Goal: Task Accomplishment & Management: Manage account settings

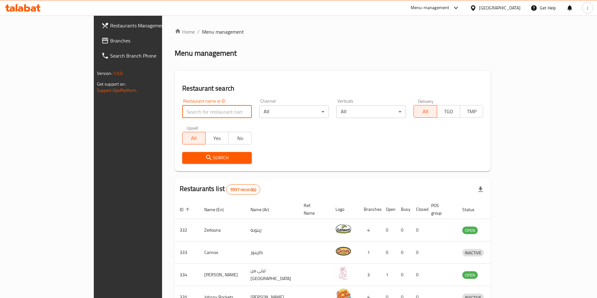
click at [194, 113] on input "search" at bounding box center [217, 111] width 70 height 13
type input "Z.A.M"
click button "Search" at bounding box center [217, 158] width 70 height 12
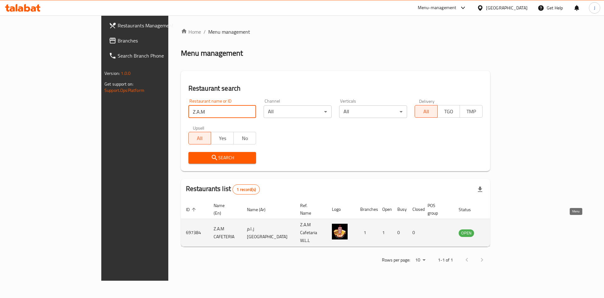
click at [499, 230] on icon "enhanced table" at bounding box center [495, 232] width 7 height 5
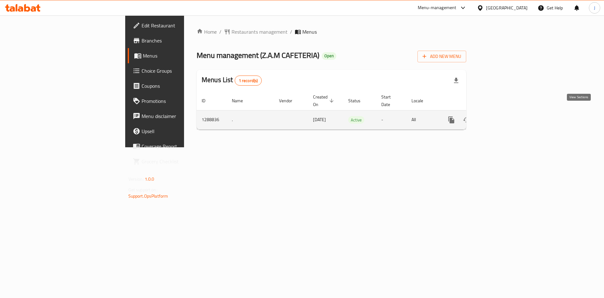
click at [501, 116] on icon "enhanced table" at bounding box center [497, 120] width 8 height 8
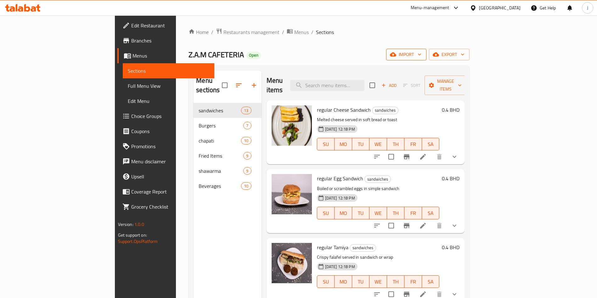
click at [421, 57] on span "import" at bounding box center [406, 55] width 30 height 8
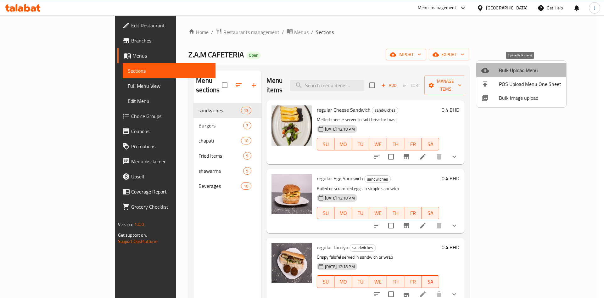
click at [529, 71] on span "Bulk Upload Menu" at bounding box center [530, 70] width 62 height 8
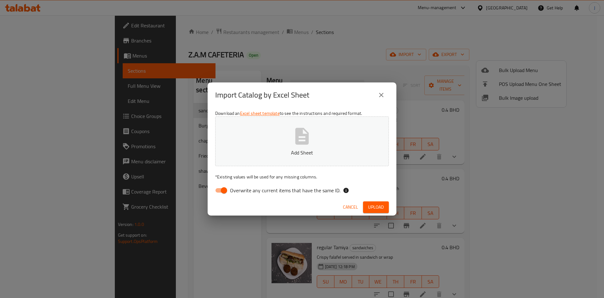
click at [314, 148] on button "Add Sheet" at bounding box center [302, 141] width 174 height 50
click at [379, 207] on span "Upload" at bounding box center [376, 207] width 16 height 8
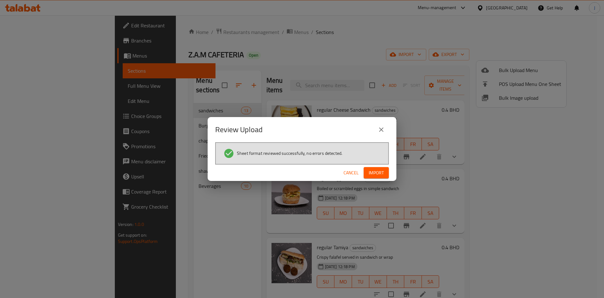
click at [379, 174] on span "Import" at bounding box center [376, 173] width 15 height 8
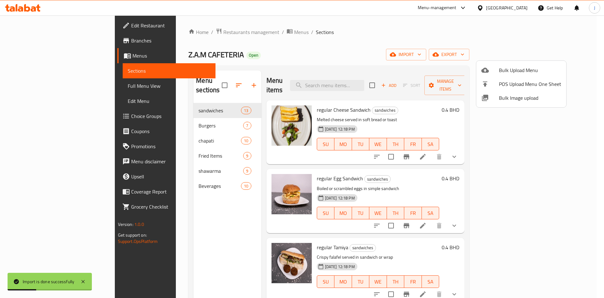
click at [41, 104] on div at bounding box center [302, 149] width 604 height 298
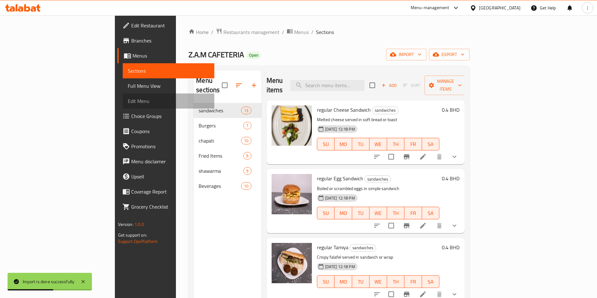
click at [128, 103] on span "Edit Menu" at bounding box center [169, 101] width 82 height 8
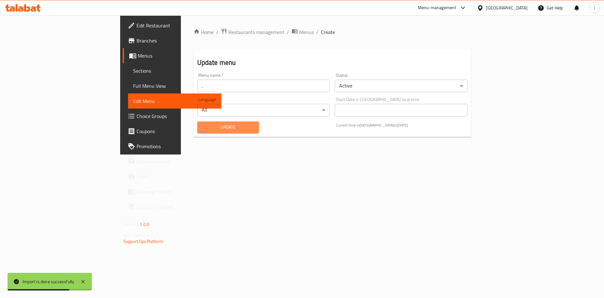
click at [197, 132] on button "Update" at bounding box center [228, 127] width 62 height 12
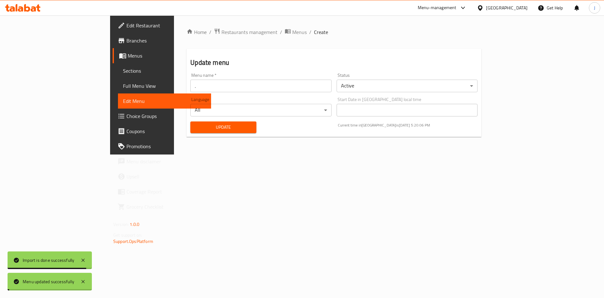
click at [195, 131] on span "Update" at bounding box center [223, 127] width 56 height 8
click at [123, 73] on span "Sections" at bounding box center [164, 71] width 83 height 8
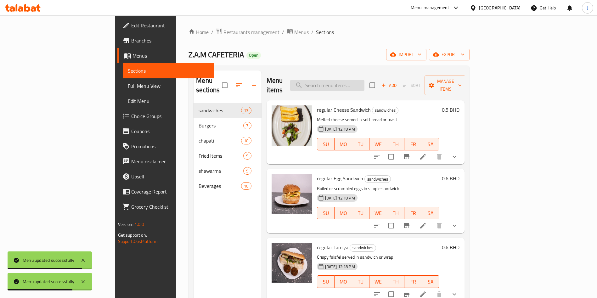
click at [364, 82] on input "search" at bounding box center [327, 85] width 74 height 11
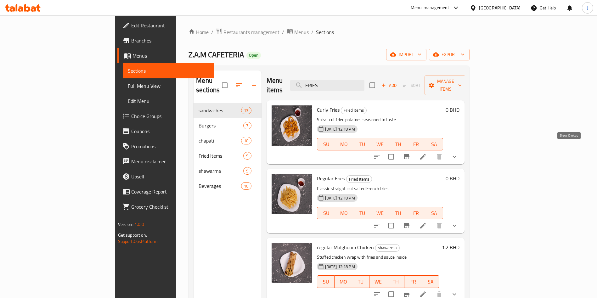
type input "FRIES"
click at [462, 149] on button "show more" at bounding box center [454, 156] width 15 height 15
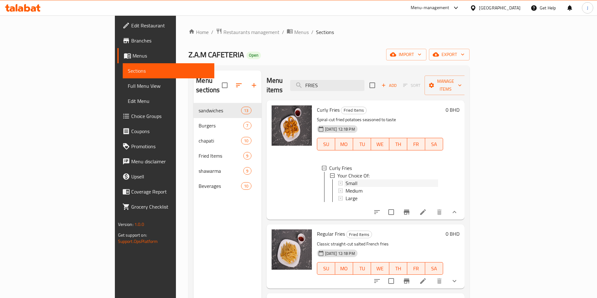
click at [358, 179] on div "Small" at bounding box center [392, 183] width 93 height 8
click at [427, 209] on icon at bounding box center [423, 212] width 8 height 8
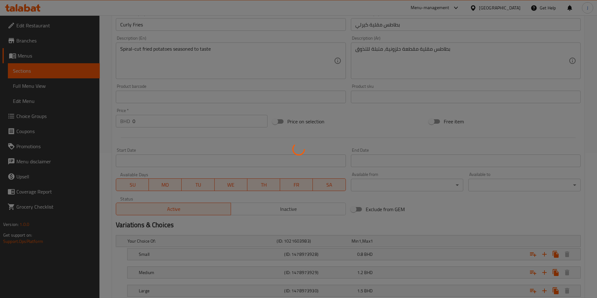
scroll to position [188, 0]
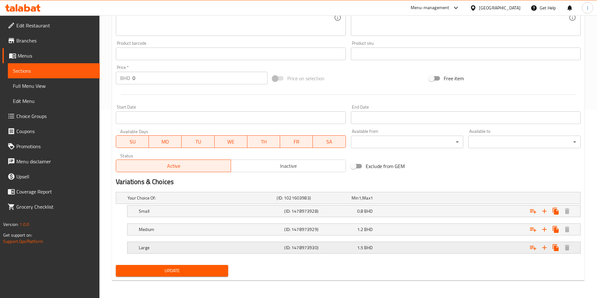
click at [217, 205] on div "Large (ID: 1478973930) 1.5 BHD" at bounding box center [350, 198] width 448 height 14
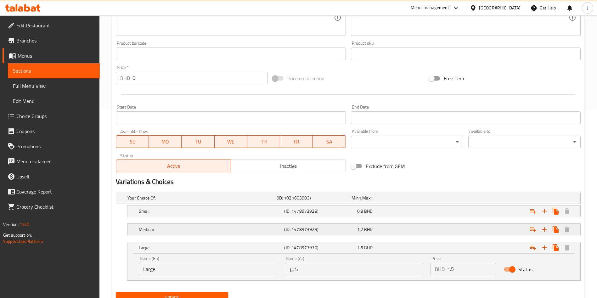
click at [211, 201] on h5 "Medium" at bounding box center [200, 198] width 147 height 6
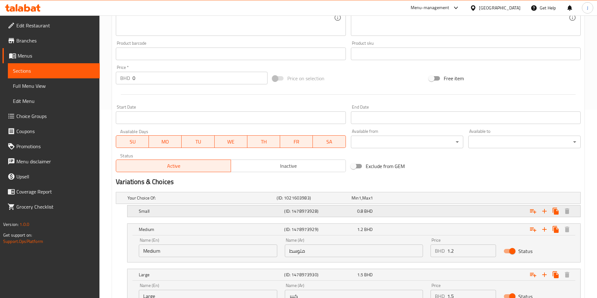
click at [216, 201] on h5 "Small" at bounding box center [200, 198] width 147 height 6
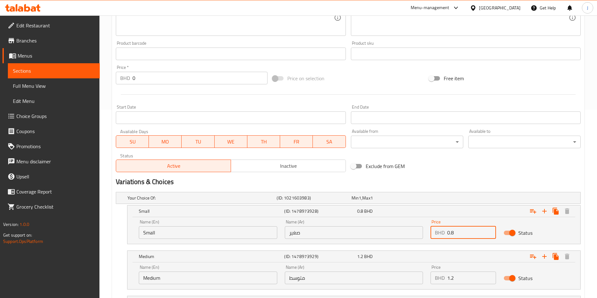
drag, startPoint x: 465, startPoint y: 233, endPoint x: 442, endPoint y: 232, distance: 23.9
click at [442, 232] on div "BHD 0.8 Price" at bounding box center [463, 232] width 65 height 13
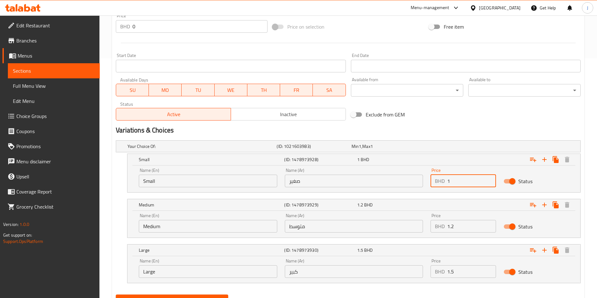
scroll to position [240, 0]
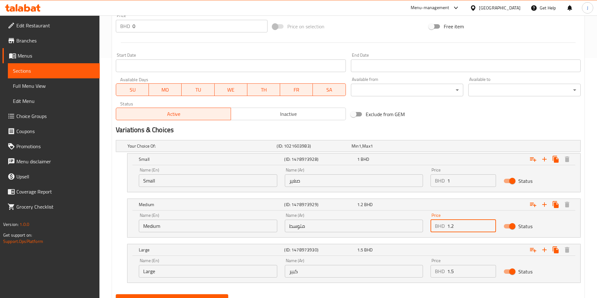
drag, startPoint x: 461, startPoint y: 229, endPoint x: 444, endPoint y: 228, distance: 16.4
click at [444, 228] on div "BHD 1.2 Price" at bounding box center [463, 226] width 65 height 13
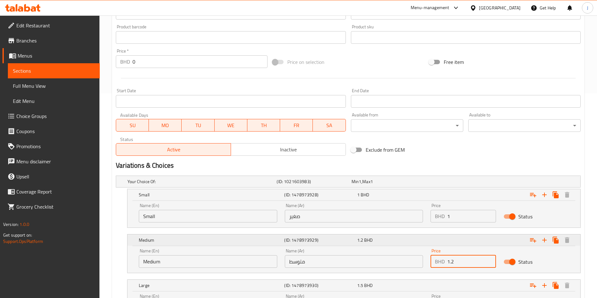
scroll to position [206, 0]
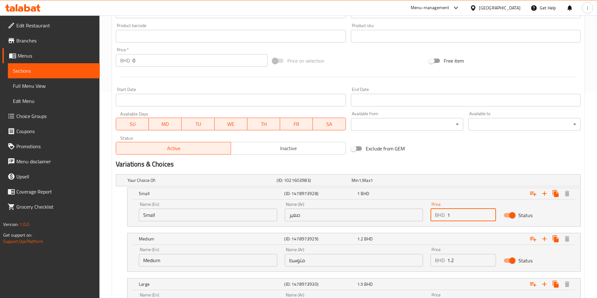
drag, startPoint x: 464, startPoint y: 210, endPoint x: 434, endPoint y: 213, distance: 29.4
click at [434, 213] on div "BHD 1 Price" at bounding box center [463, 215] width 65 height 13
type input "1.3"
drag, startPoint x: 451, startPoint y: 259, endPoint x: 427, endPoint y: 257, distance: 23.6
click at [427, 259] on div "Price BHD 1.2 Price" at bounding box center [463, 257] width 73 height 27
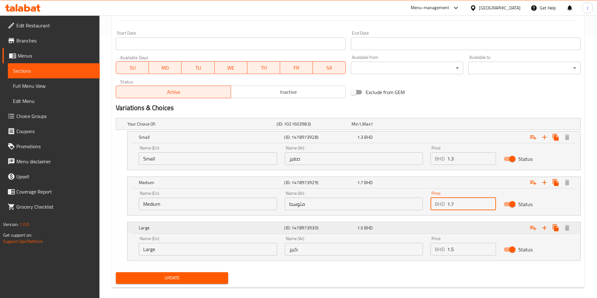
scroll to position [269, 0]
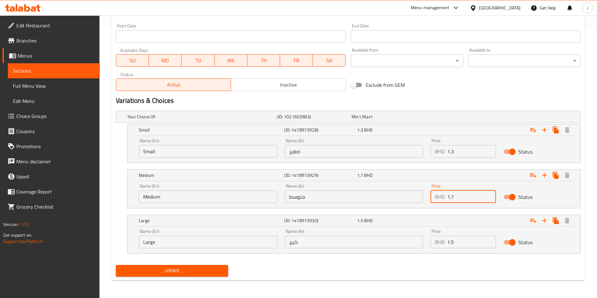
type input "1.7"
drag, startPoint x: 439, startPoint y: 245, endPoint x: 436, endPoint y: 245, distance: 3.2
click at [436, 245] on div "BHD 1.5 Price" at bounding box center [463, 242] width 65 height 13
type input "2.1"
click at [167, 270] on span "Update" at bounding box center [172, 271] width 102 height 8
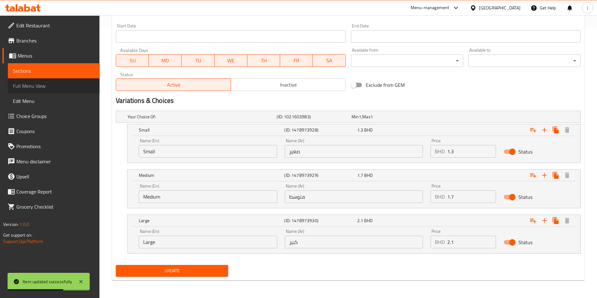
drag, startPoint x: 41, startPoint y: 83, endPoint x: 35, endPoint y: 72, distance: 12.4
click at [41, 84] on span "Full Menu View" at bounding box center [54, 86] width 82 height 8
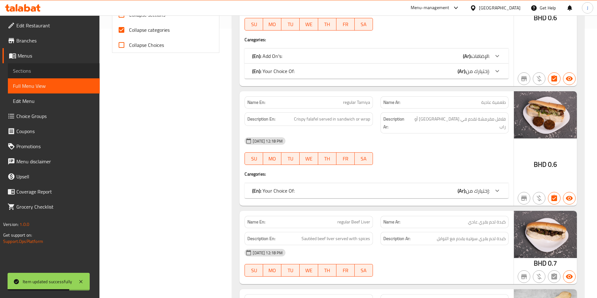
click at [43, 67] on span "Sections" at bounding box center [54, 71] width 82 height 8
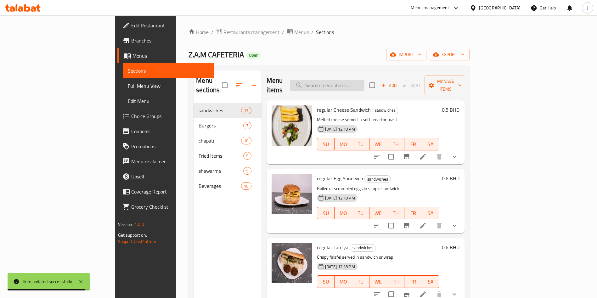
click at [362, 82] on input "search" at bounding box center [327, 85] width 74 height 11
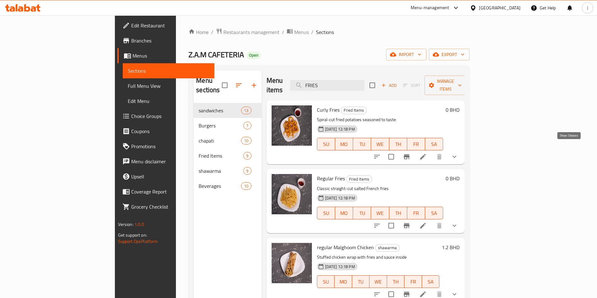
type input "FRIES"
click at [458, 153] on icon "show more" at bounding box center [455, 157] width 8 height 8
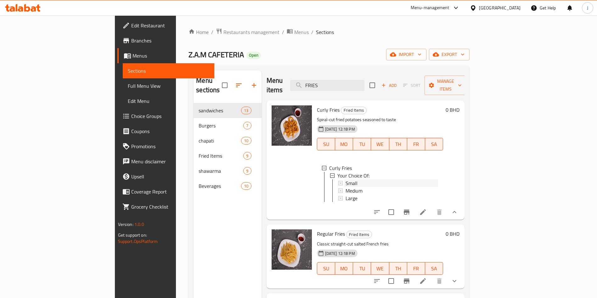
click at [346, 179] on div "Small" at bounding box center [392, 183] width 93 height 8
click at [427, 210] on icon at bounding box center [423, 212] width 8 height 8
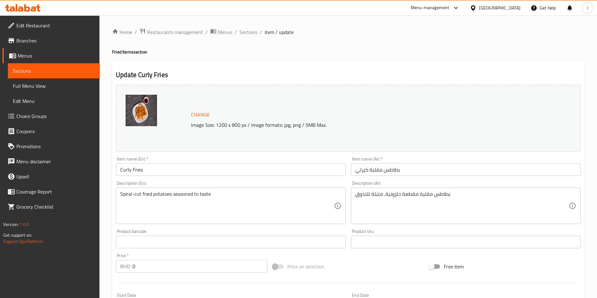
click at [34, 68] on span "Sections" at bounding box center [54, 71] width 82 height 8
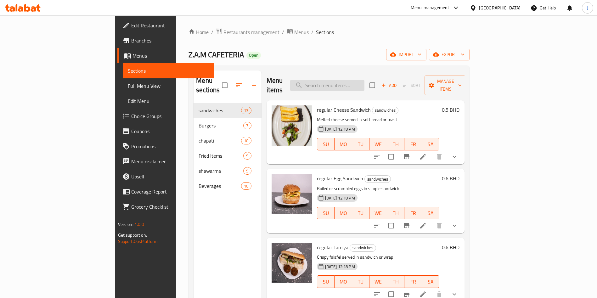
click at [364, 82] on input "search" at bounding box center [327, 85] width 74 height 11
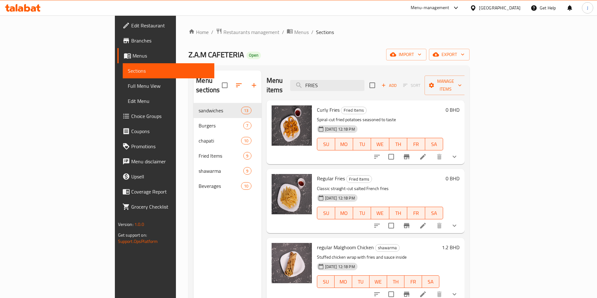
type input "FRIES"
click at [426, 223] on icon at bounding box center [423, 226] width 6 height 6
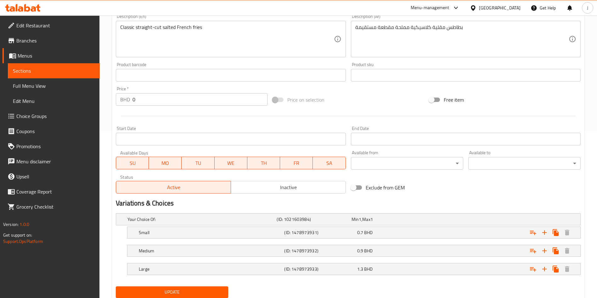
scroll to position [188, 0]
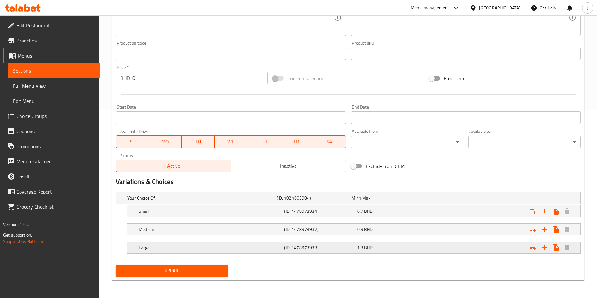
click at [410, 201] on div "1.3 BHD" at bounding box center [388, 198] width 72 height 6
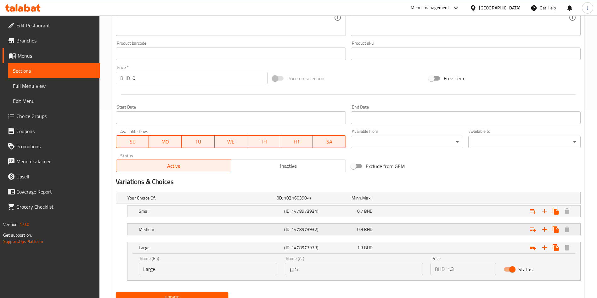
click at [402, 201] on div "0.9 BHD" at bounding box center [388, 198] width 72 height 6
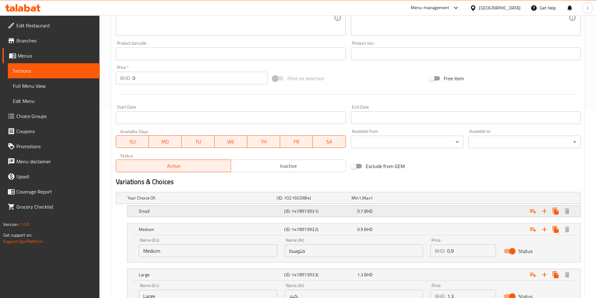
click at [404, 202] on div "0.7 BHD" at bounding box center [387, 198] width 75 height 9
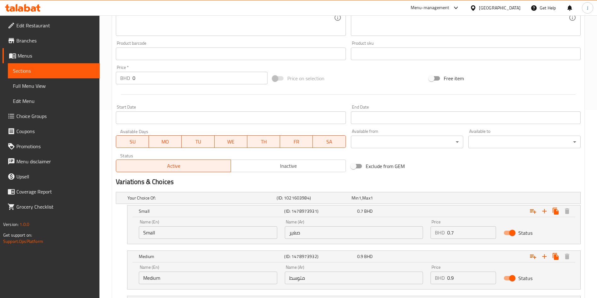
click at [461, 234] on input "0.7" at bounding box center [471, 232] width 49 height 13
drag, startPoint x: 458, startPoint y: 235, endPoint x: 455, endPoint y: 234, distance: 3.2
click at [448, 234] on input "0.7" at bounding box center [471, 232] width 49 height 13
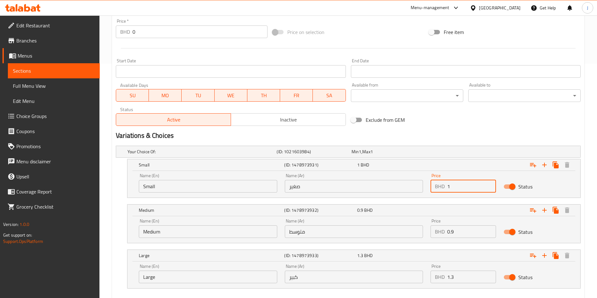
type input "1"
drag, startPoint x: 455, startPoint y: 235, endPoint x: 439, endPoint y: 232, distance: 15.6
click at [440, 232] on div "BHD 0.9 Price" at bounding box center [463, 231] width 65 height 13
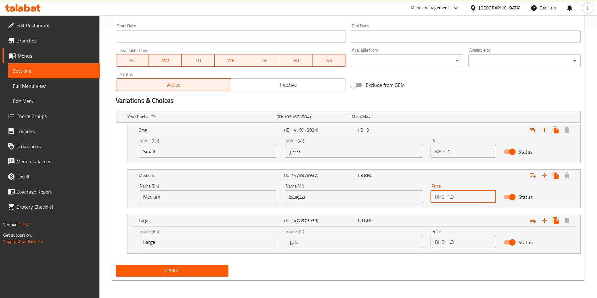
type input "1.3"
drag, startPoint x: 449, startPoint y: 246, endPoint x: 430, endPoint y: 241, distance: 19.6
click at [430, 242] on div "Price BHD 1.3 Price" at bounding box center [463, 238] width 73 height 27
type input "1.7"
click at [148, 265] on button "Update" at bounding box center [172, 271] width 112 height 12
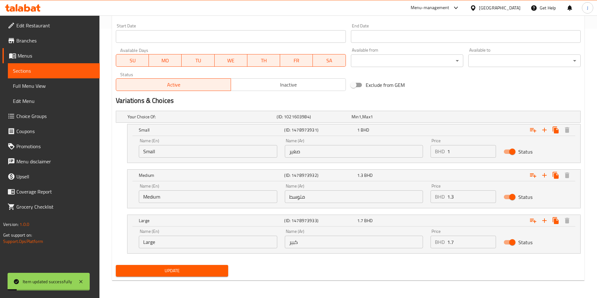
click at [37, 99] on span "Edit Menu" at bounding box center [54, 101] width 82 height 8
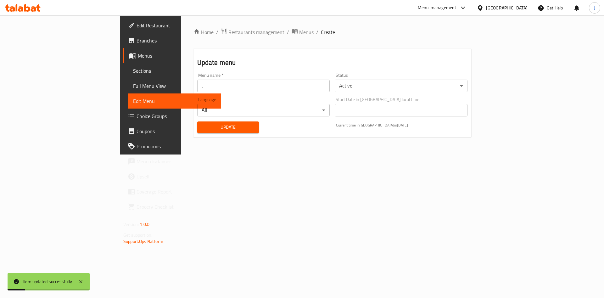
click at [197, 122] on button "Update" at bounding box center [228, 127] width 62 height 12
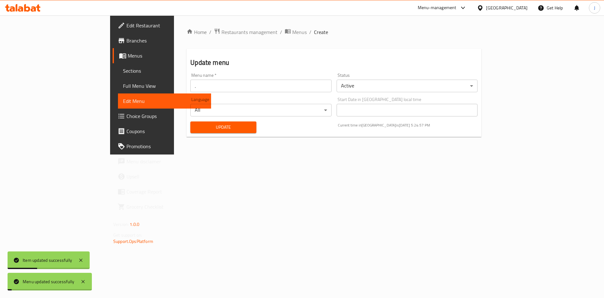
click at [195, 128] on span "Update" at bounding box center [223, 127] width 56 height 8
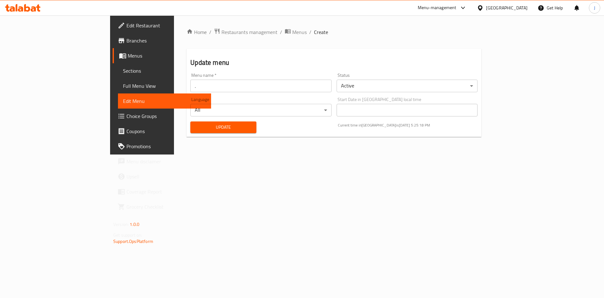
click at [123, 74] on span "Sections" at bounding box center [164, 71] width 83 height 8
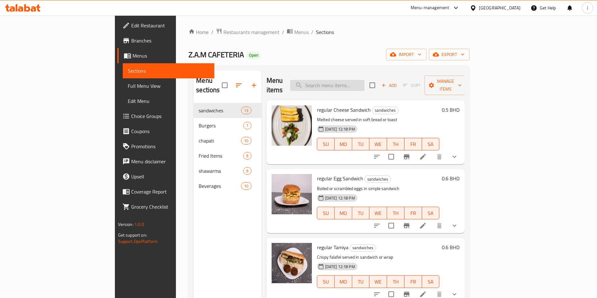
click at [364, 82] on input "search" at bounding box center [327, 85] width 74 height 11
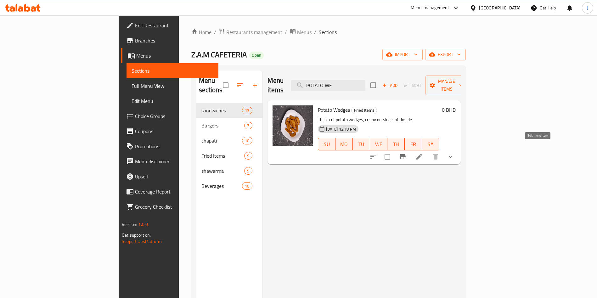
type input "POTATO WE"
click at [423, 153] on icon at bounding box center [419, 157] width 8 height 8
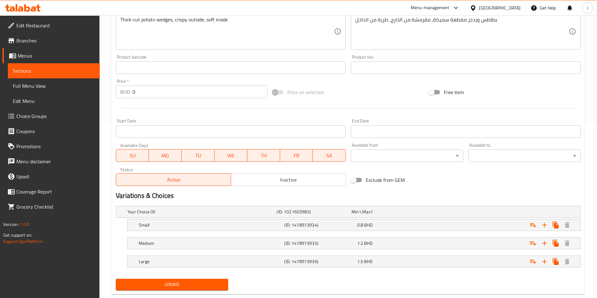
scroll to position [188, 0]
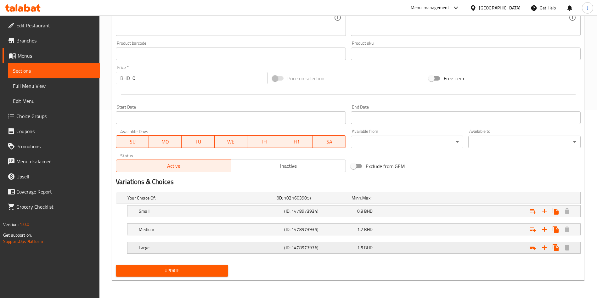
click at [261, 201] on h5 "Large" at bounding box center [200, 198] width 147 height 6
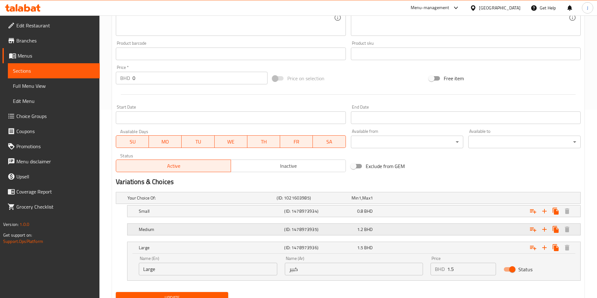
click at [235, 205] on div "Medium (ID: 1478973935) 1.2 BHD" at bounding box center [350, 198] width 448 height 14
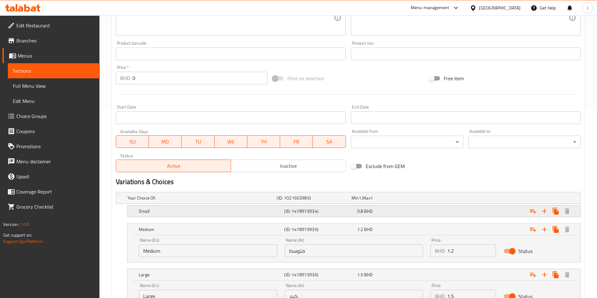
click at [230, 202] on div "Small" at bounding box center [200, 198] width 149 height 9
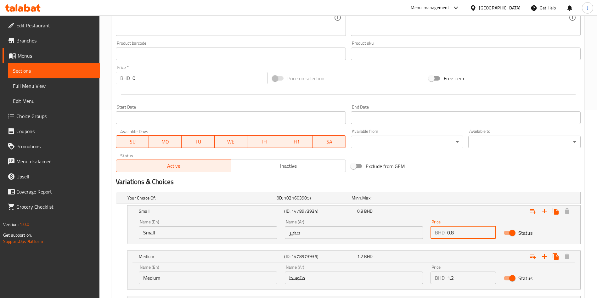
drag, startPoint x: 440, startPoint y: 235, endPoint x: 428, endPoint y: 233, distance: 12.1
click at [428, 235] on div "Price BHD 0.8 Price" at bounding box center [463, 229] width 73 height 27
type input "1.1"
drag, startPoint x: 466, startPoint y: 276, endPoint x: 426, endPoint y: 279, distance: 39.7
click at [428, 279] on div "Price BHD 1.2 Price" at bounding box center [463, 274] width 73 height 27
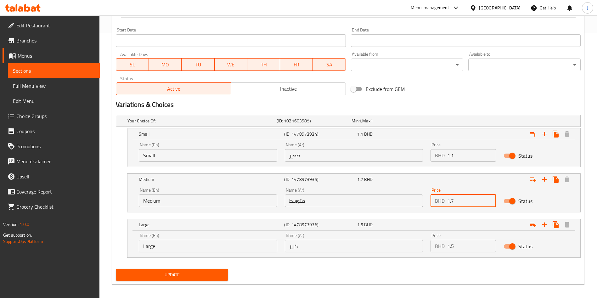
scroll to position [268, 0]
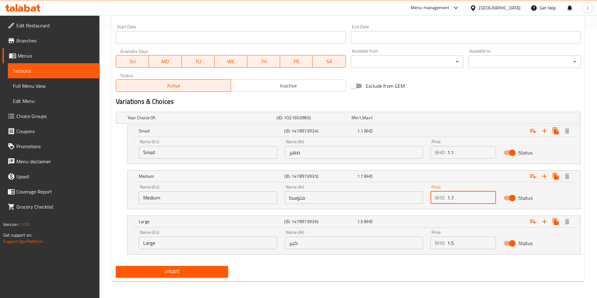
type input "1.7"
drag, startPoint x: 465, startPoint y: 244, endPoint x: 430, endPoint y: 244, distance: 35.9
click at [433, 244] on div "BHD 1.5 Price" at bounding box center [463, 243] width 65 height 13
type input "2.1"
click at [174, 272] on span "Update" at bounding box center [172, 272] width 102 height 8
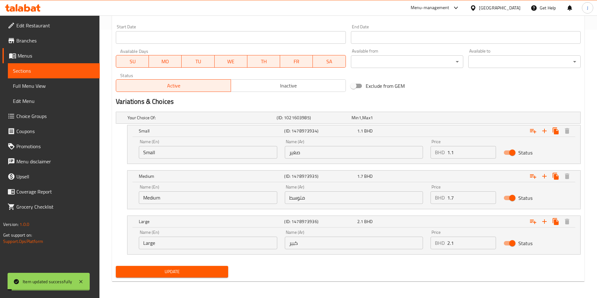
click at [173, 271] on span "Update" at bounding box center [172, 272] width 102 height 8
click at [37, 102] on span "Edit Menu" at bounding box center [54, 101] width 82 height 8
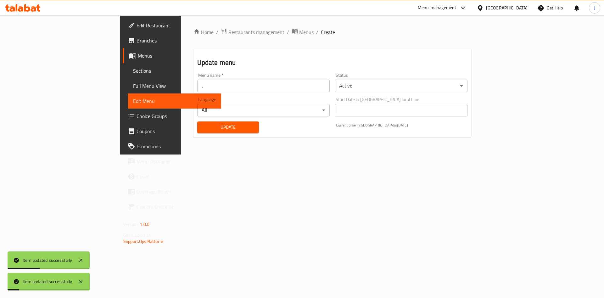
click at [202, 124] on span "Update" at bounding box center [228, 127] width 52 height 8
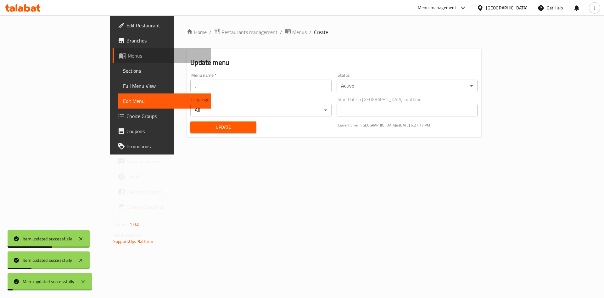
click at [128, 57] on span "Menus" at bounding box center [167, 56] width 78 height 8
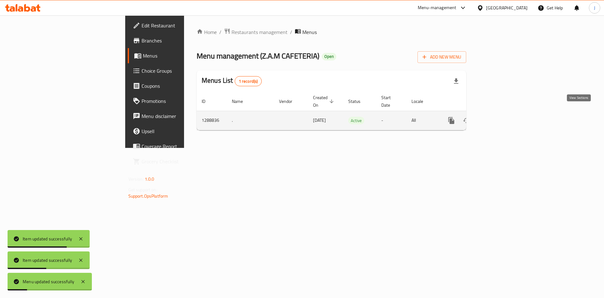
click at [501, 117] on icon "enhanced table" at bounding box center [497, 121] width 8 height 8
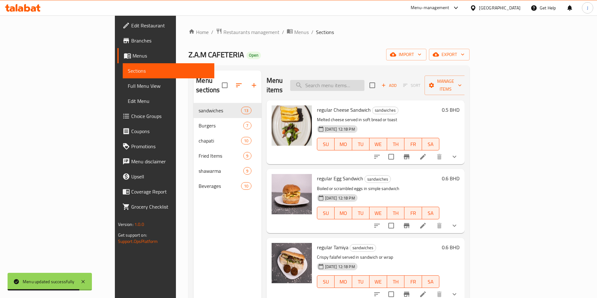
click at [364, 85] on input "search" at bounding box center [327, 85] width 74 height 11
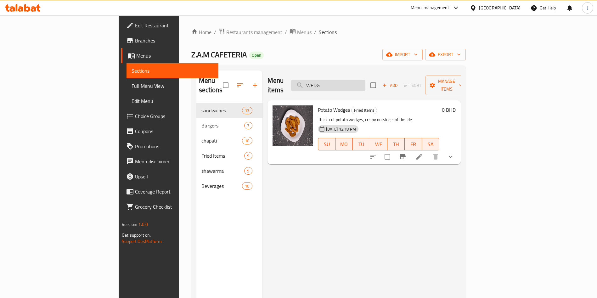
drag, startPoint x: 355, startPoint y: 83, endPoint x: 343, endPoint y: 85, distance: 12.5
click at [342, 85] on input "WEDG" at bounding box center [328, 85] width 74 height 11
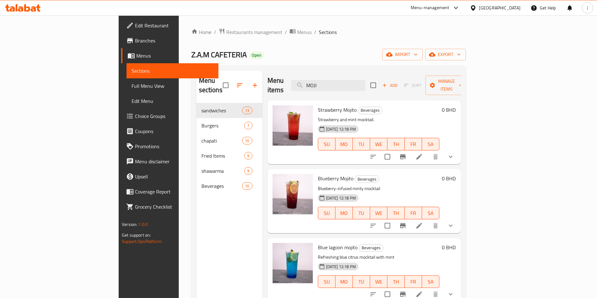
type input "MOJI"
click at [458, 151] on button "show more" at bounding box center [450, 156] width 15 height 15
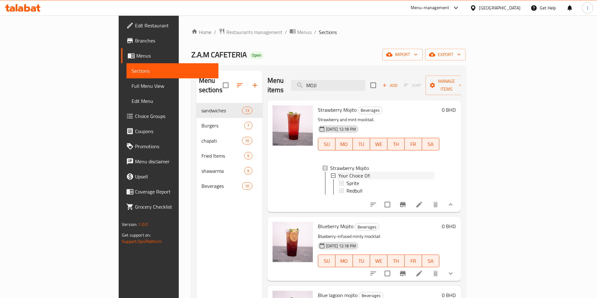
click at [383, 172] on div "Your Choice Of:" at bounding box center [386, 176] width 96 height 8
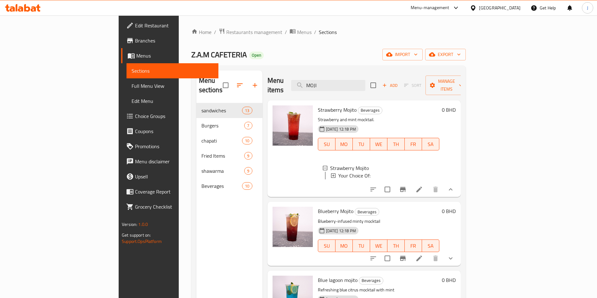
click at [434, 172] on div "Your Choice Of:" at bounding box center [386, 176] width 96 height 8
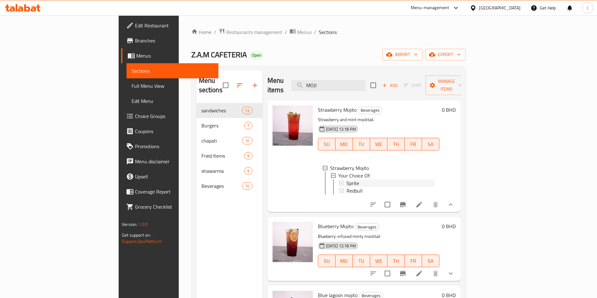
click at [363, 179] on div "Sprite" at bounding box center [391, 183] width 88 height 8
click at [423, 204] on icon at bounding box center [419, 205] width 8 height 8
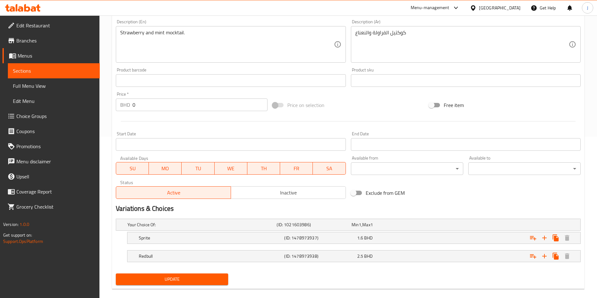
scroll to position [170, 0]
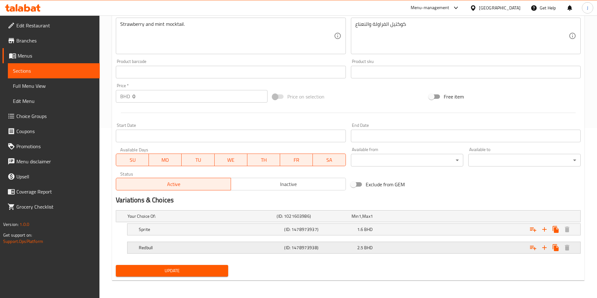
click at [262, 219] on h5 "Redbull" at bounding box center [200, 216] width 147 height 6
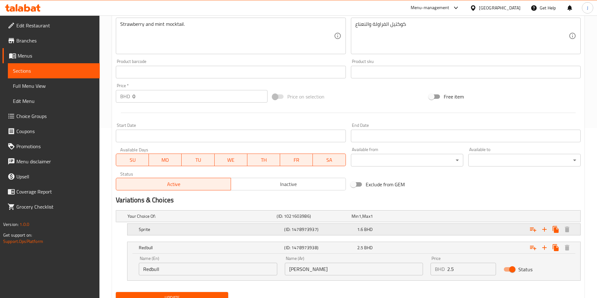
click at [258, 219] on h5 "Sprite" at bounding box center [200, 216] width 147 height 6
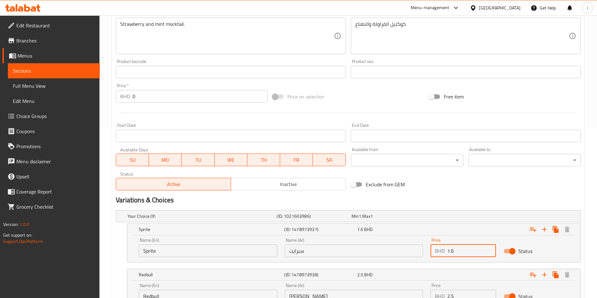
click at [429, 251] on div "Price BHD 1.6 Price" at bounding box center [463, 247] width 73 height 27
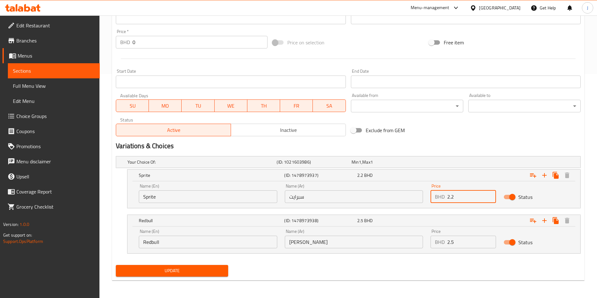
type input "2.2"
click at [433, 237] on div "BHD 2.5 Price" at bounding box center [463, 242] width 65 height 13
type input "3.5"
click at [182, 274] on span "Update" at bounding box center [172, 271] width 102 height 8
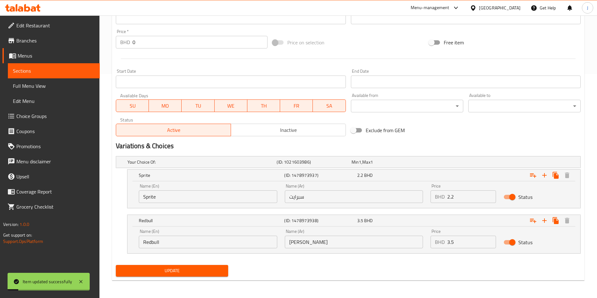
click at [189, 268] on span "Update" at bounding box center [172, 271] width 102 height 8
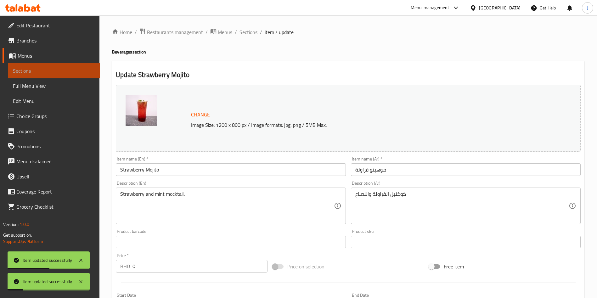
click at [59, 73] on span "Sections" at bounding box center [54, 71] width 82 height 8
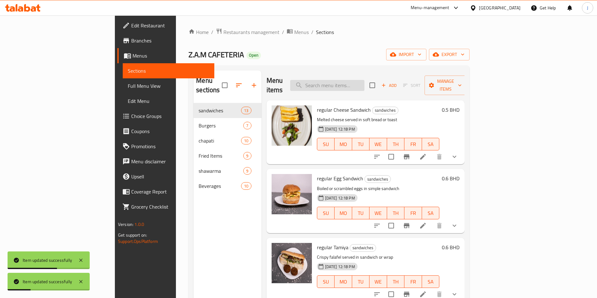
click at [355, 83] on input "search" at bounding box center [327, 85] width 74 height 11
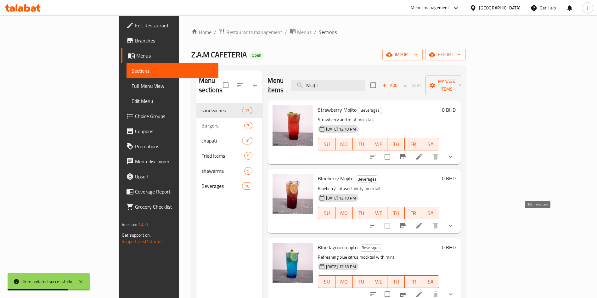
type input "MOJIT"
click at [423, 222] on icon at bounding box center [419, 226] width 8 height 8
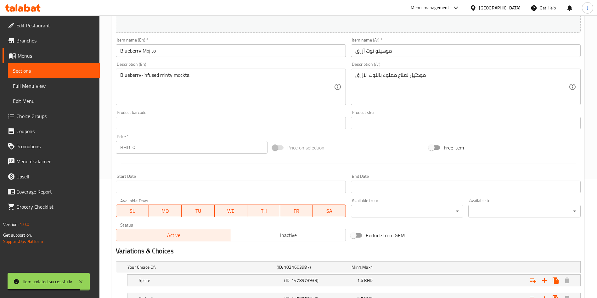
scroll to position [170, 0]
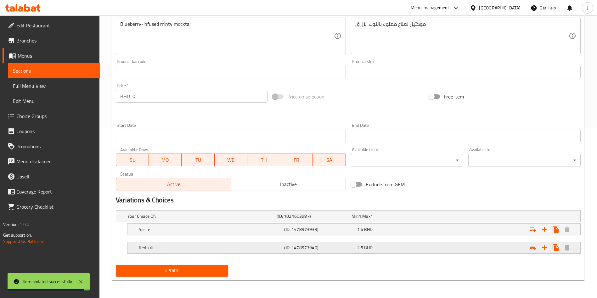
click at [384, 221] on div "2.5 BHD" at bounding box center [387, 216] width 75 height 9
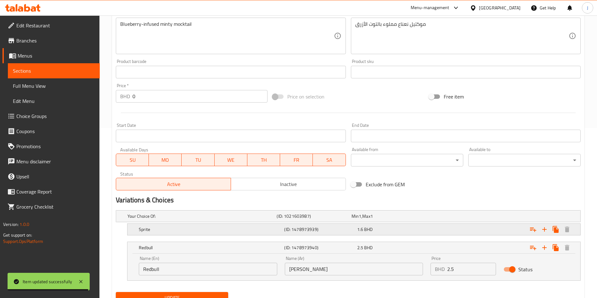
click at [399, 219] on div "1.6 BHD" at bounding box center [388, 216] width 72 height 6
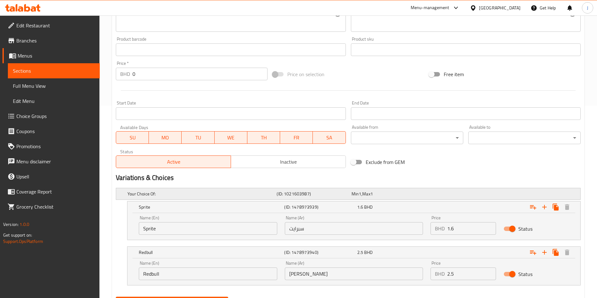
scroll to position [194, 0]
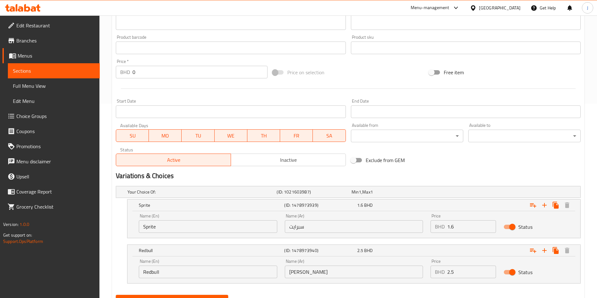
drag, startPoint x: 461, startPoint y: 228, endPoint x: 433, endPoint y: 228, distance: 28.3
click at [433, 228] on div "BHD 1.6 Price" at bounding box center [463, 226] width 65 height 13
type input "2.2"
drag, startPoint x: 462, startPoint y: 270, endPoint x: 434, endPoint y: 269, distance: 28.3
click at [441, 268] on div "BHD 2.5 Price" at bounding box center [463, 272] width 65 height 13
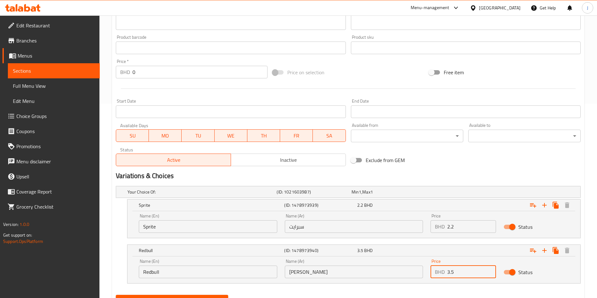
scroll to position [224, 0]
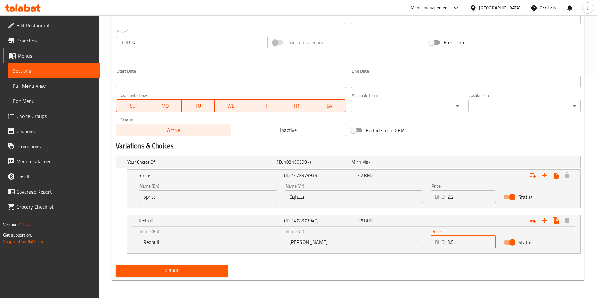
type input "3.5"
click at [186, 271] on span "Update" at bounding box center [172, 271] width 102 height 8
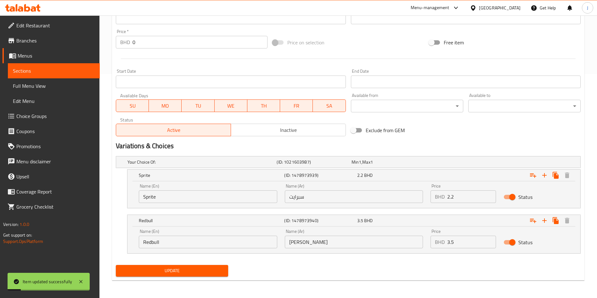
click at [34, 70] on span "Sections" at bounding box center [54, 71] width 82 height 8
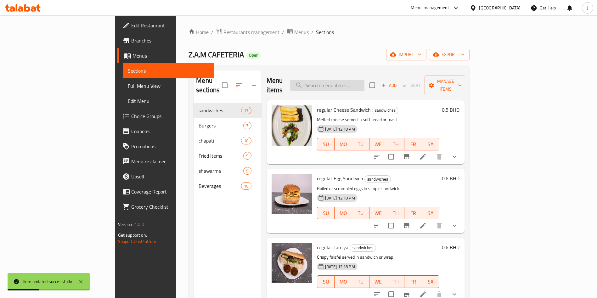
click at [364, 83] on input "search" at bounding box center [327, 85] width 74 height 11
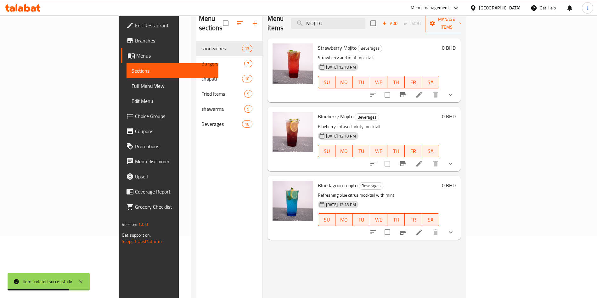
scroll to position [62, 0]
type input "MOJITO"
click at [423, 228] on icon at bounding box center [419, 232] width 8 height 8
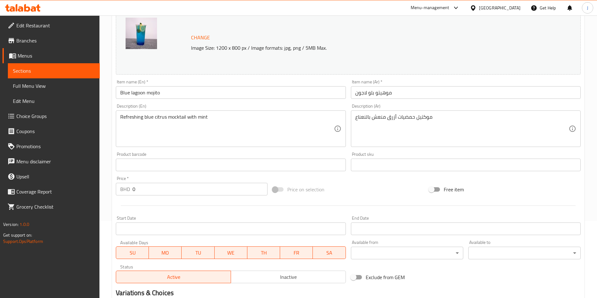
scroll to position [170, 0]
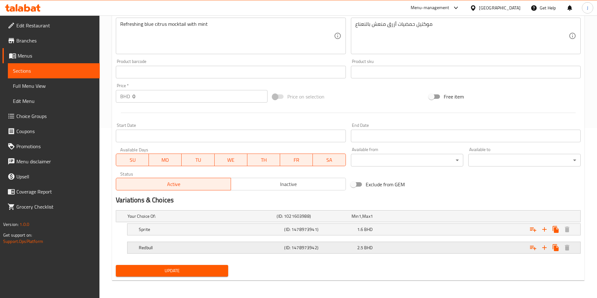
click at [423, 219] on div "2.5 BHD" at bounding box center [388, 216] width 72 height 6
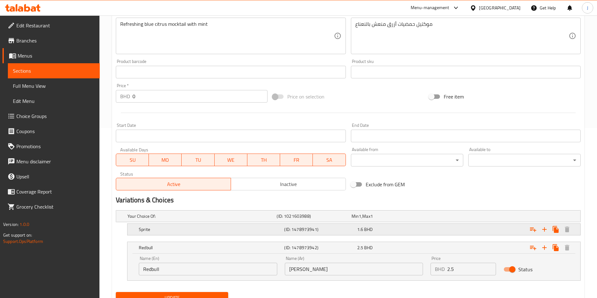
click at [436, 217] on div "Expand" at bounding box center [499, 216] width 149 height 3
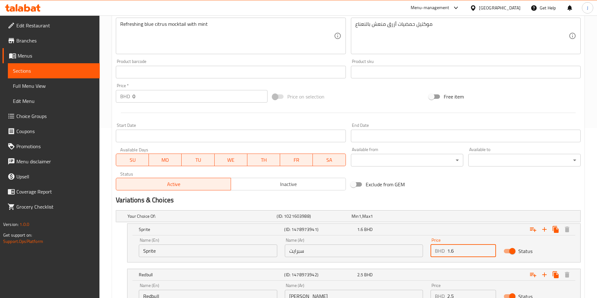
drag, startPoint x: 468, startPoint y: 252, endPoint x: 443, endPoint y: 251, distance: 24.9
click at [443, 251] on div "BHD 1.6 Price" at bounding box center [463, 251] width 65 height 13
type input "2.2"
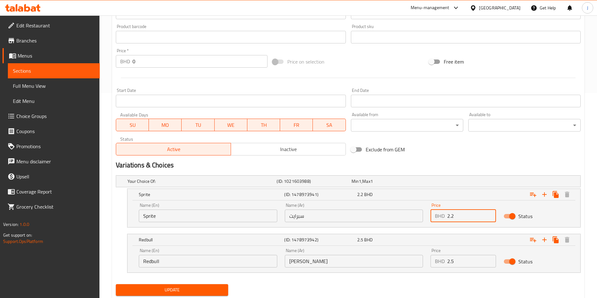
scroll to position [206, 0]
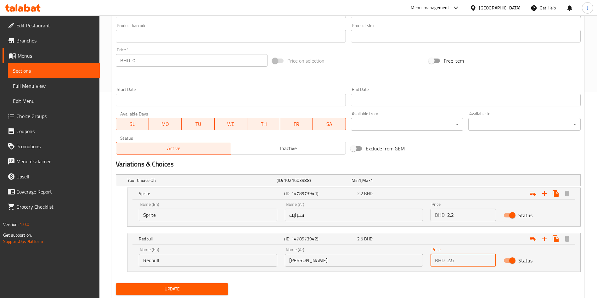
drag, startPoint x: 462, startPoint y: 262, endPoint x: 434, endPoint y: 260, distance: 27.8
click at [434, 261] on div "BHD 2.5 Price" at bounding box center [463, 260] width 65 height 13
type input "3.5"
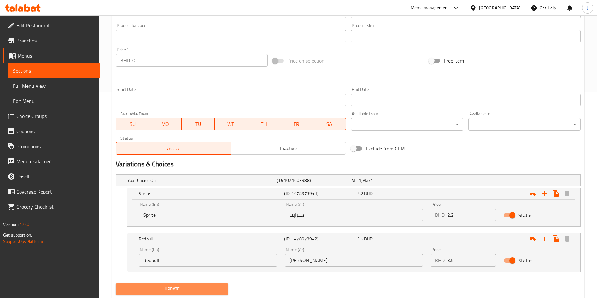
click at [196, 287] on span "Update" at bounding box center [172, 289] width 102 height 8
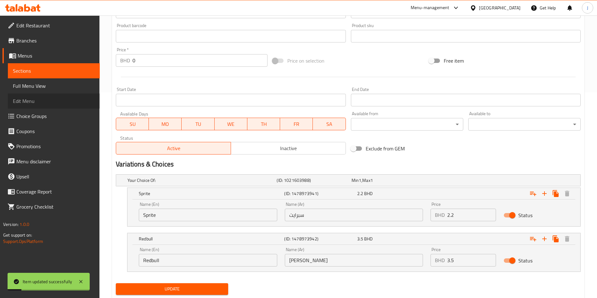
click at [42, 104] on link "Edit Menu" at bounding box center [54, 100] width 92 height 15
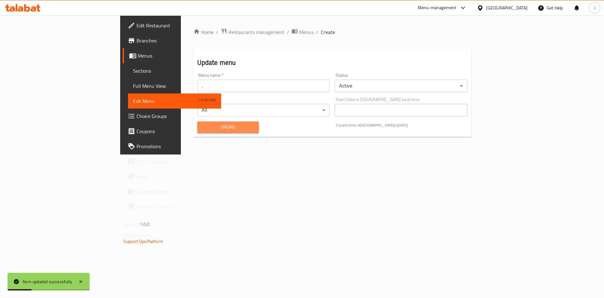
click at [202, 128] on span "Update" at bounding box center [228, 127] width 52 height 8
